Goal: Task Accomplishment & Management: Manage account settings

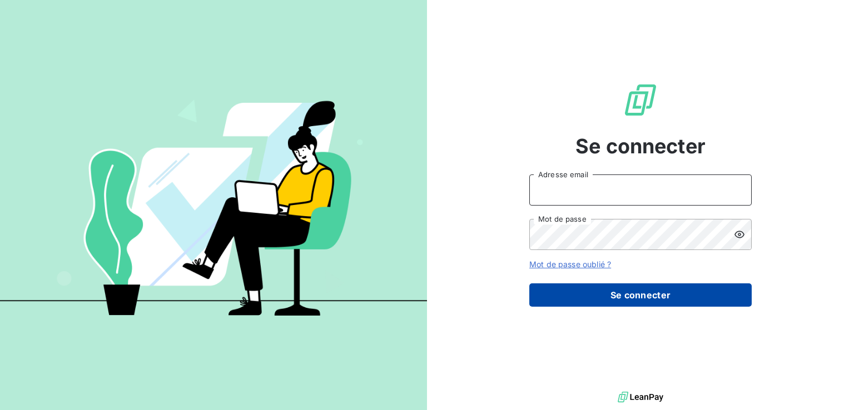
type input "[PERSON_NAME][EMAIL_ADDRESS][DOMAIN_NAME]"
drag, startPoint x: 678, startPoint y: 292, endPoint x: 698, endPoint y: 284, distance: 21.7
click at [678, 292] on button "Se connecter" at bounding box center [640, 294] width 222 height 23
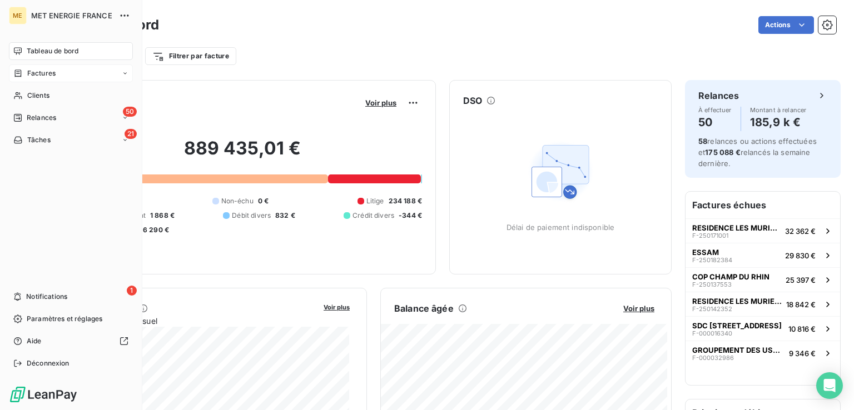
click at [20, 72] on icon at bounding box center [17, 73] width 9 height 9
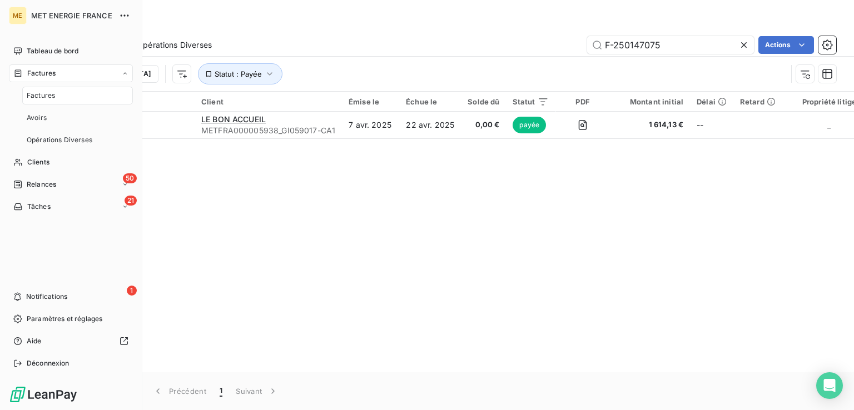
click at [113, 76] on div "Factures" at bounding box center [71, 73] width 124 height 18
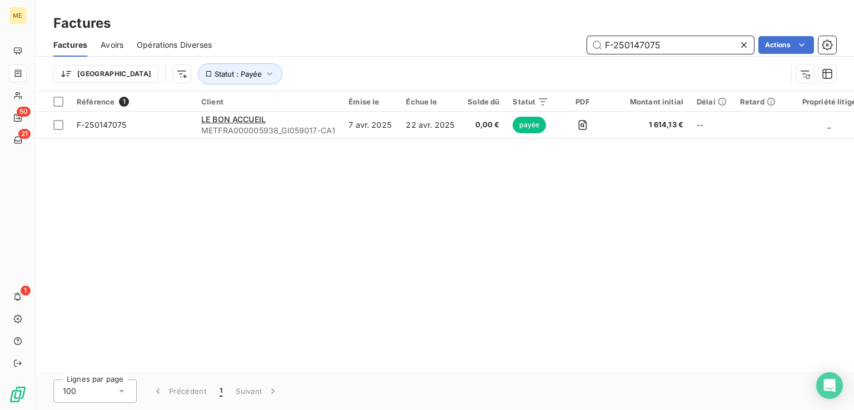
click at [628, 44] on input "F-250147075" at bounding box center [670, 45] width 167 height 18
paste input "29173"
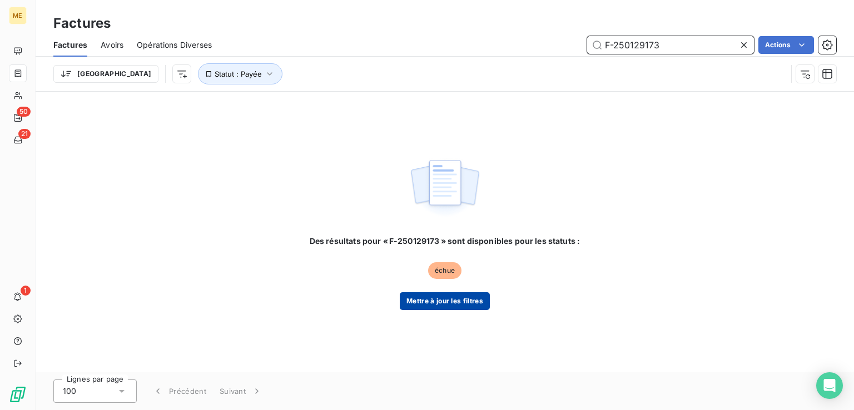
type input "F-250129173"
click at [442, 301] on button "Mettre à jour les filtres" at bounding box center [445, 301] width 90 height 18
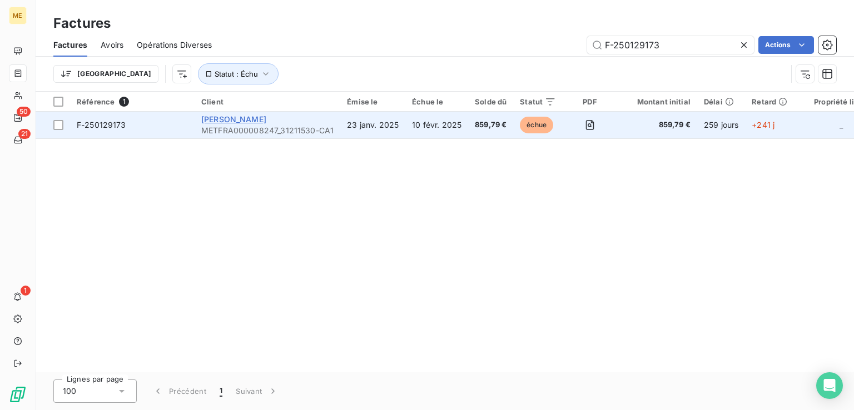
click at [236, 121] on span "[PERSON_NAME]" at bounding box center [233, 119] width 65 height 9
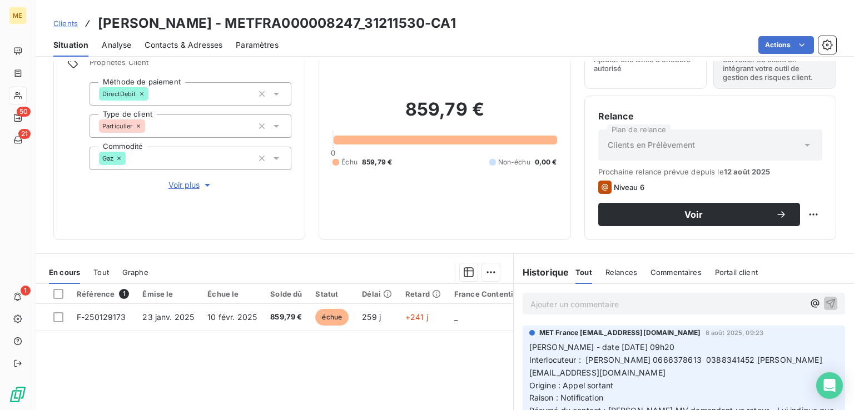
scroll to position [111, 0]
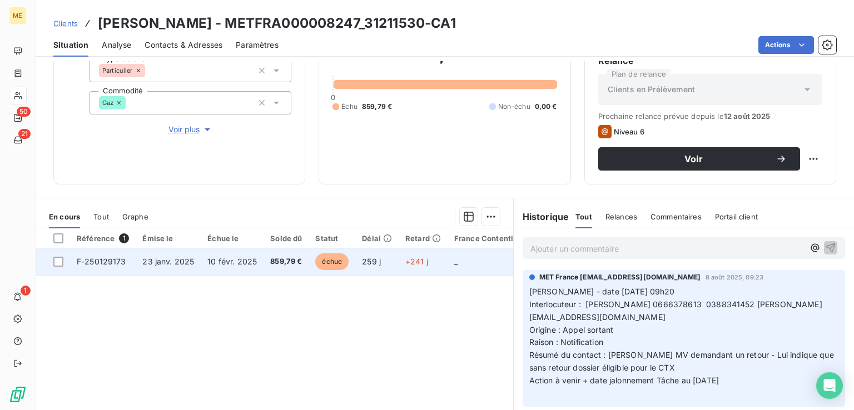
click at [334, 260] on span "échue" at bounding box center [331, 261] width 33 height 17
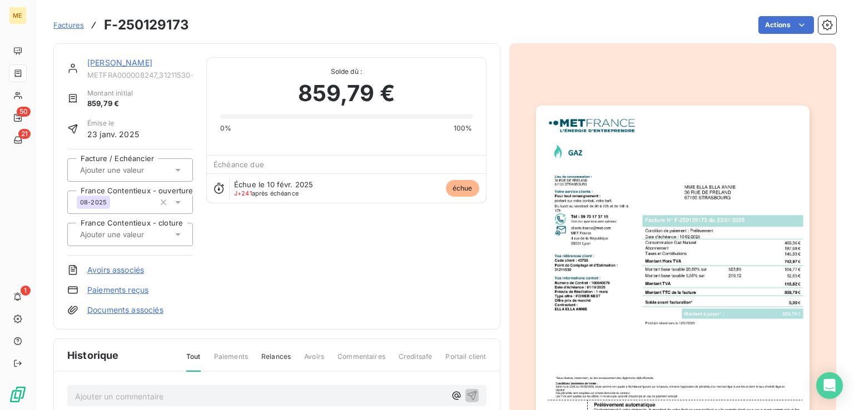
drag, startPoint x: 649, startPoint y: 195, endPoint x: 628, endPoint y: 177, distance: 27.2
click at [628, 177] on img "button" at bounding box center [672, 299] width 273 height 386
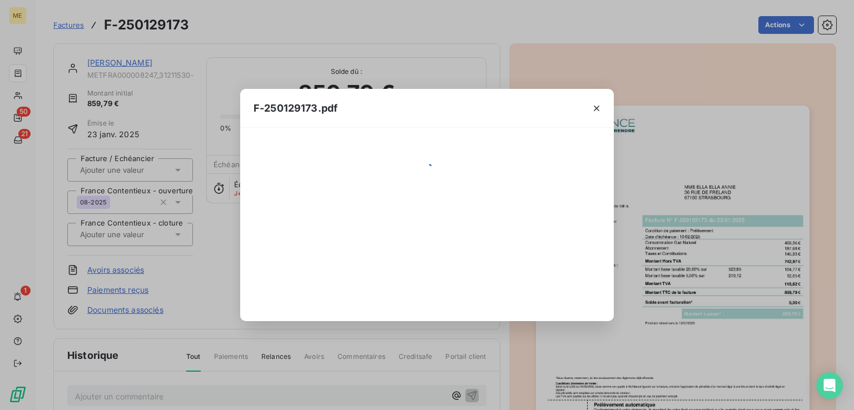
click at [628, 177] on div "F-250129173.pdf" at bounding box center [427, 205] width 854 height 410
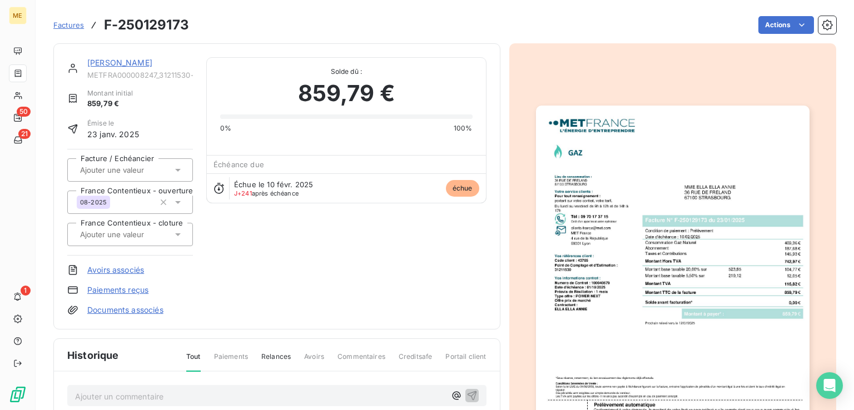
click at [628, 170] on img "button" at bounding box center [672, 299] width 273 height 386
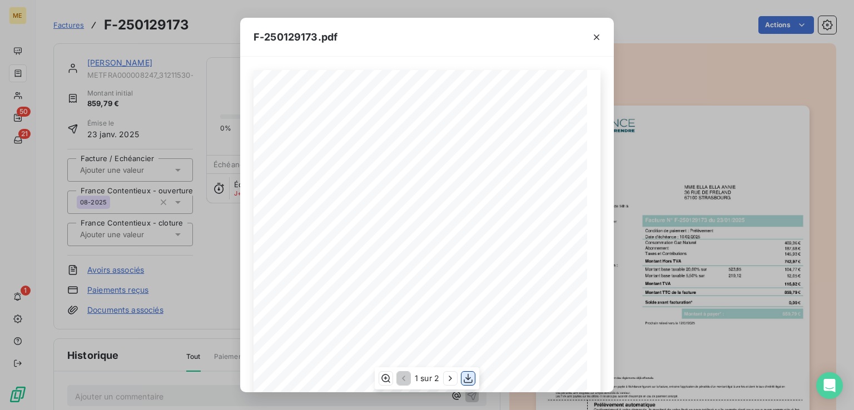
click at [466, 376] on icon "button" at bounding box center [467, 378] width 11 height 11
click at [591, 39] on icon "button" at bounding box center [596, 37] width 11 height 11
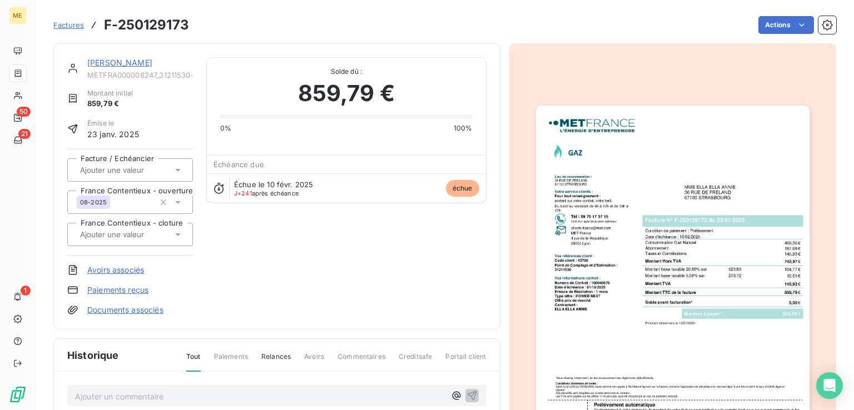
click at [594, 42] on div "[PERSON_NAME] METFRA000008247_31211530-CA1 Montant initial 859,79 € Émise le [D…" at bounding box center [444, 317] width 783 height 560
